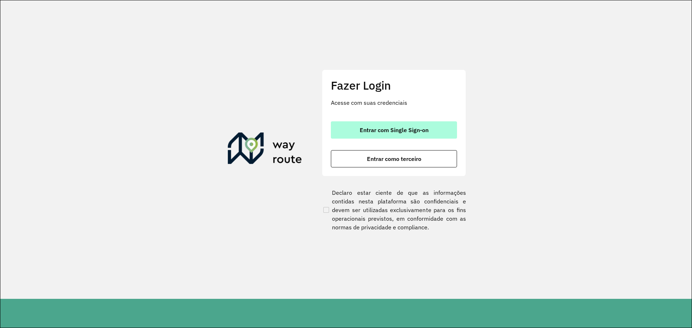
click at [410, 126] on button "Entrar com Single Sign-on" at bounding box center [394, 129] width 126 height 17
click at [412, 129] on span "Entrar com Single Sign-on" at bounding box center [394, 130] width 69 height 6
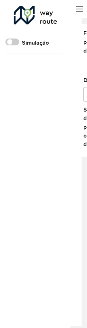
click at [52, 156] on div "Roteirizador AmbevTech Simulação" at bounding box center [35, 164] width 71 height 328
